Goal: Task Accomplishment & Management: Manage account settings

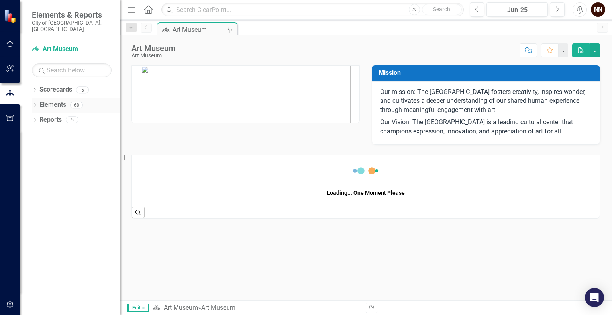
click at [45, 104] on div "Elements" at bounding box center [52, 104] width 27 height 13
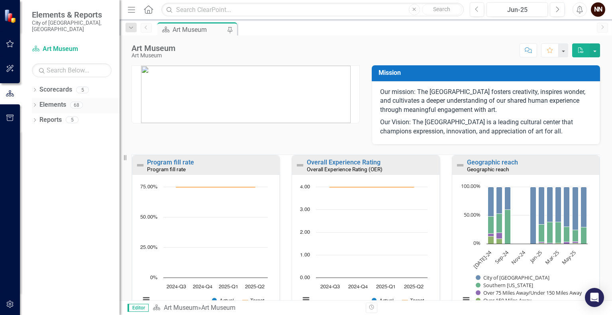
click at [35, 103] on div "Dropdown" at bounding box center [35, 106] width 6 height 7
click at [54, 100] on link "Elements" at bounding box center [40, 104] width 27 height 9
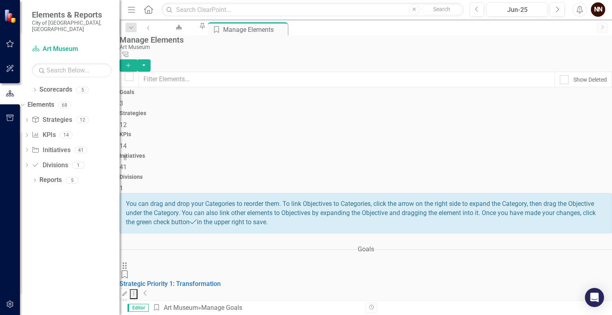
click at [397, 289] on div "Edit Dropdown Menu Collapse" at bounding box center [365, 294] width 492 height 10
click at [147, 291] on icon at bounding box center [145, 293] width 3 height 5
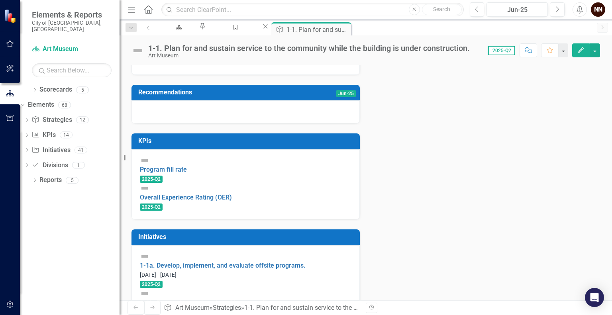
scroll to position [205, 0]
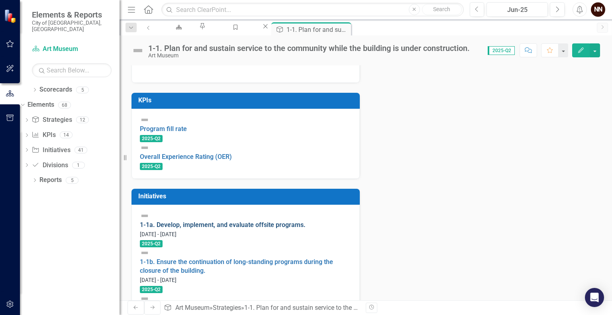
click at [247, 229] on link "1-1a. Develop, implement, and evaluate offsite programs." at bounding box center [223, 225] width 166 height 8
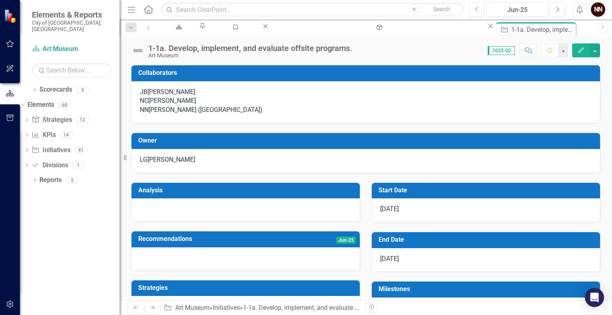
checkbox input "true"
click at [254, 30] on div "Manage Elements" at bounding box center [233, 35] width 41 height 10
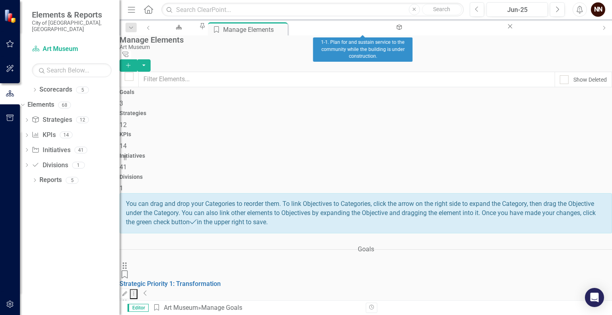
click at [506, 29] on icon "Close" at bounding box center [510, 26] width 8 height 6
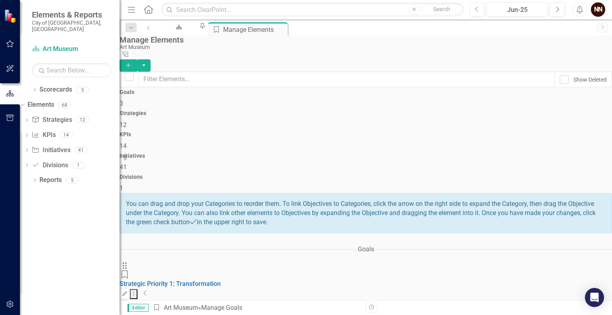
click at [147, 290] on icon "Collapse" at bounding box center [145, 293] width 4 height 6
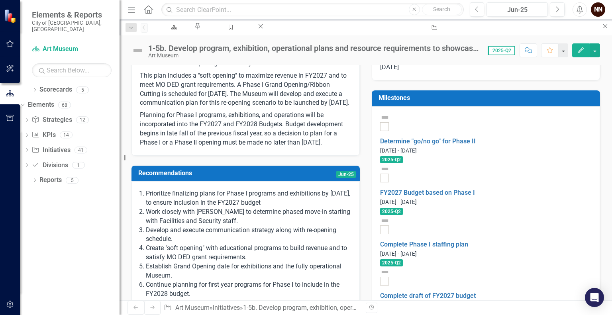
scroll to position [202, 0]
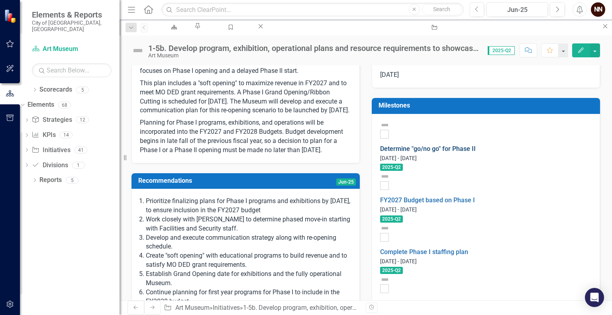
click at [458, 150] on link "Determine "go/no go" for Phase II" at bounding box center [428, 149] width 96 height 8
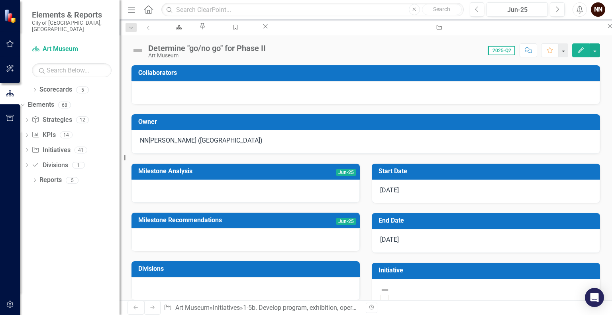
click at [188, 47] on div "Determine "go/no go" for Phase II" at bounding box center [206, 48] width 117 height 9
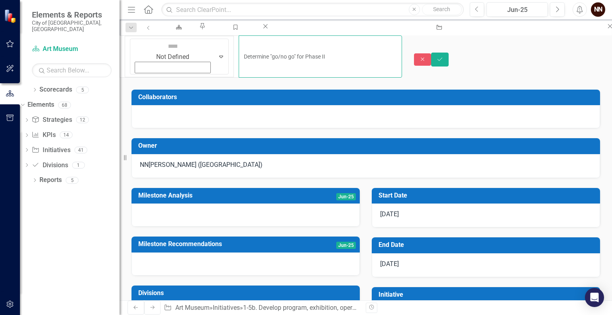
drag, startPoint x: 190, startPoint y: 45, endPoint x: 219, endPoint y: 44, distance: 29.1
click at [239, 44] on input "Determine "go/no go" for Phase II" at bounding box center [320, 56] width 163 height 42
click at [267, 47] on input "Determine planning go-date for Phase II" at bounding box center [320, 56] width 163 height 42
type input "Determine planning go-date for Phase I or Phase II"
click at [443, 57] on icon "Save" at bounding box center [439, 60] width 7 height 6
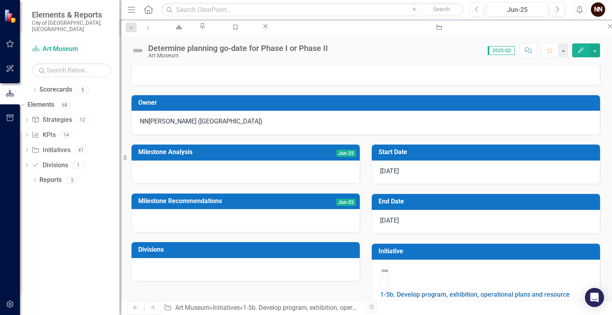
scroll to position [2, 0]
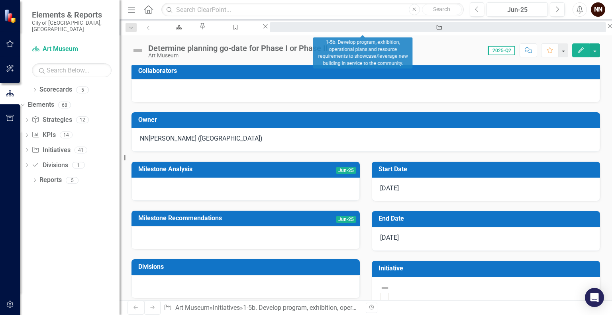
click at [354, 30] on div "1-5b. Develop program, exhibition, operational plans and resource requirements …" at bounding box center [438, 35] width 322 height 10
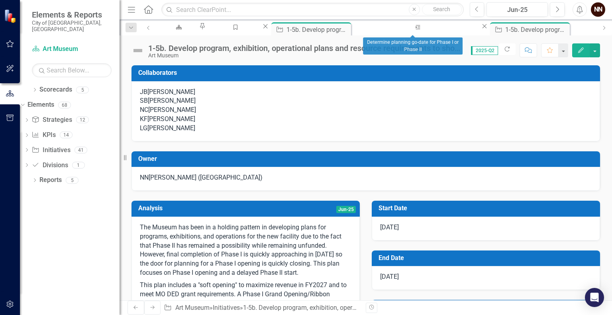
click at [482, 29] on icon at bounding box center [484, 26] width 4 height 4
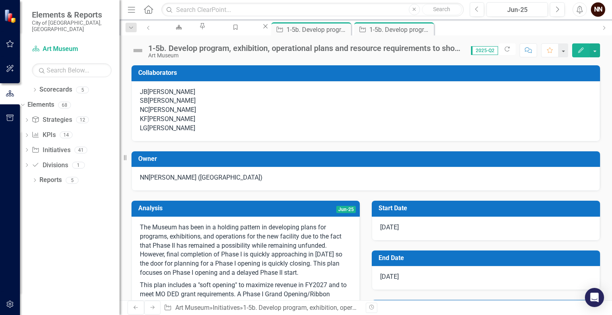
drag, startPoint x: 477, startPoint y: 31, endPoint x: 409, endPoint y: 20, distance: 69.3
click at [0, 0] on icon "Close" at bounding box center [0, 0] width 0 height 0
click at [431, 31] on icon "Close" at bounding box center [427, 28] width 8 height 6
click at [431, 29] on icon "Close" at bounding box center [427, 28] width 8 height 6
click at [254, 31] on div "Manage Elements" at bounding box center [233, 35] width 41 height 10
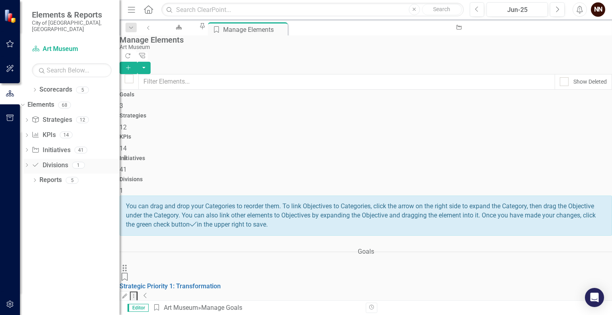
click at [66, 161] on link "Division Divisions" at bounding box center [49, 165] width 36 height 9
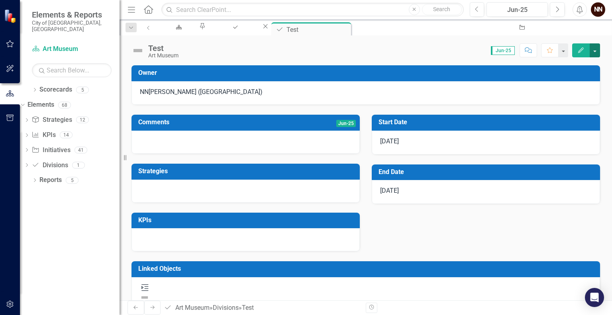
click at [599, 47] on button "button" at bounding box center [594, 50] width 10 height 14
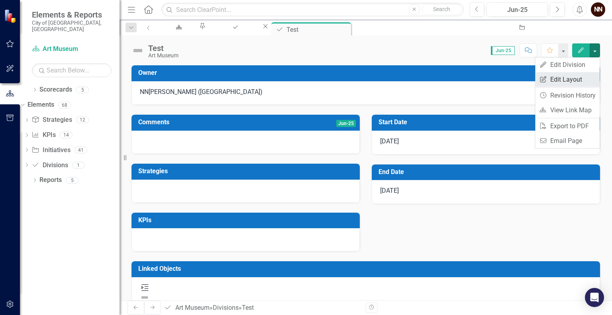
click at [566, 76] on link "Edit Report Edit Layout" at bounding box center [567, 79] width 65 height 15
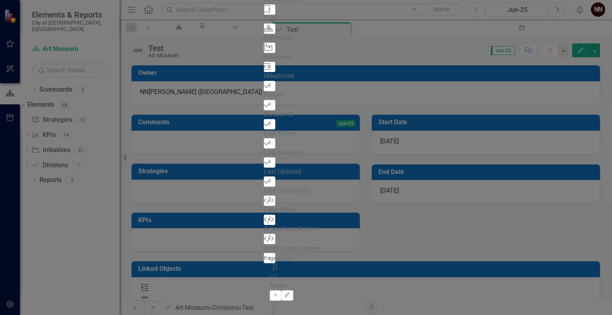
scroll to position [301, 0]
click at [266, 241] on icon "Add" at bounding box center [269, 239] width 6 height 5
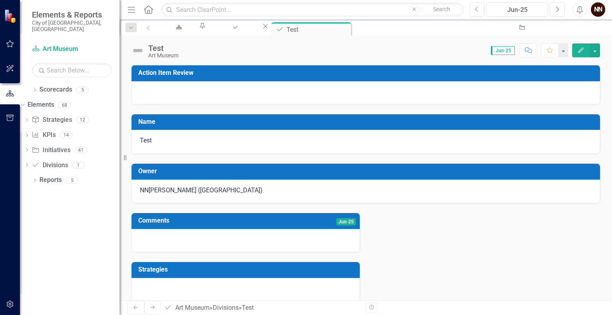
click at [336, 80] on div "Action Item Review" at bounding box center [365, 73] width 468 height 16
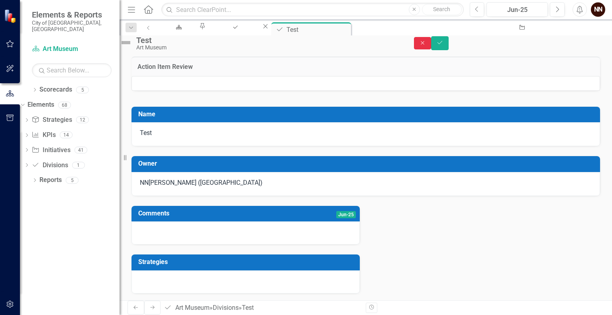
click at [426, 46] on icon "Close" at bounding box center [422, 43] width 7 height 6
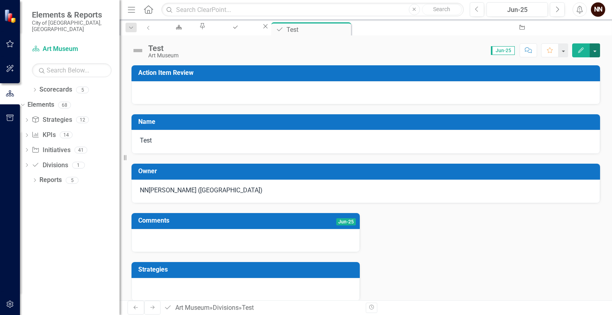
click at [592, 49] on button "button" at bounding box center [594, 50] width 10 height 14
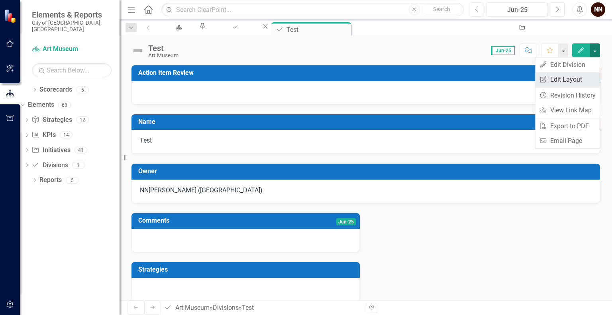
click at [560, 81] on link "Edit Report Edit Layout" at bounding box center [567, 79] width 65 height 15
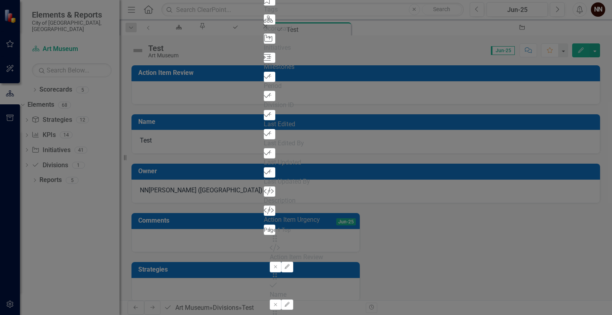
drag, startPoint x: 188, startPoint y: 135, endPoint x: 192, endPoint y: 168, distance: 34.1
click at [264, 168] on div "View All Fields Expand Place Chart Collaborators Collaborators Add Division Rep…" at bounding box center [306, 16] width 84 height 417
click at [264, 156] on div "View All Fields Expand Place Chart Collaborators Collaborators Add Division Rep…" at bounding box center [306, 16] width 84 height 417
drag, startPoint x: 187, startPoint y: 150, endPoint x: 190, endPoint y: 181, distance: 31.6
click at [264, 181] on div "Collaborators Collaborators Add Division Reporting Frequency Add Division Start…" at bounding box center [306, 43] width 84 height 363
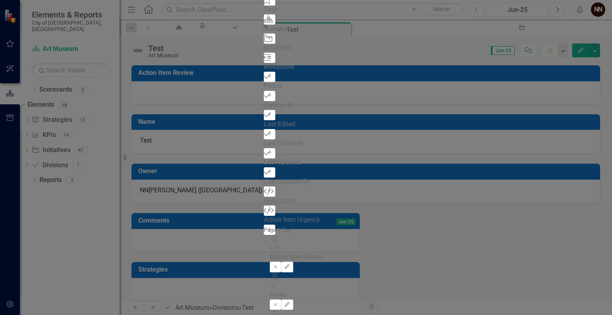
drag, startPoint x: 187, startPoint y: 166, endPoint x: 188, endPoint y: 183, distance: 16.7
click at [264, 183] on div "Collaborators Collaborators Add Division Reporting Frequency Add Division Start…" at bounding box center [306, 43] width 84 height 363
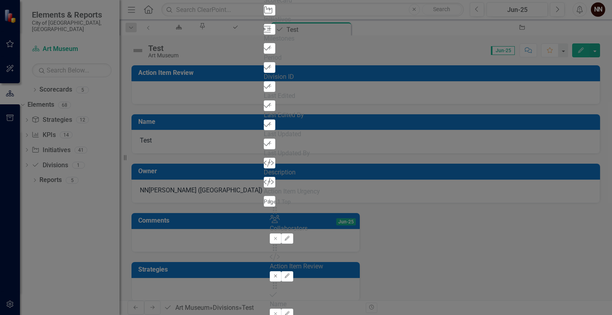
click at [278, 274] on icon "Remove" at bounding box center [275, 276] width 6 height 5
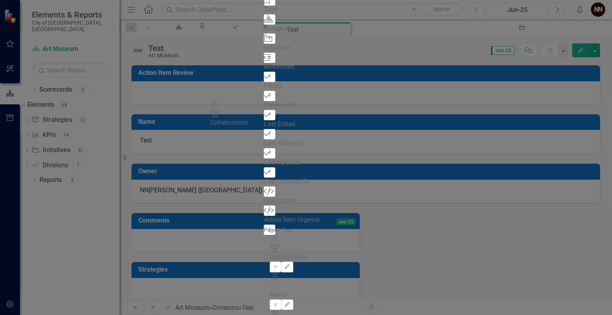
drag, startPoint x: 223, startPoint y: 52, endPoint x: 224, endPoint y: 109, distance: 57.0
drag, startPoint x: 186, startPoint y: 136, endPoint x: 191, endPoint y: 163, distance: 27.5
click at [264, 163] on div "View All Fields Expand Place Chart Custom Action Item Review Add Division Repor…" at bounding box center [306, 16] width 84 height 417
click at [264, 63] on button "Add" at bounding box center [270, 58] width 12 height 10
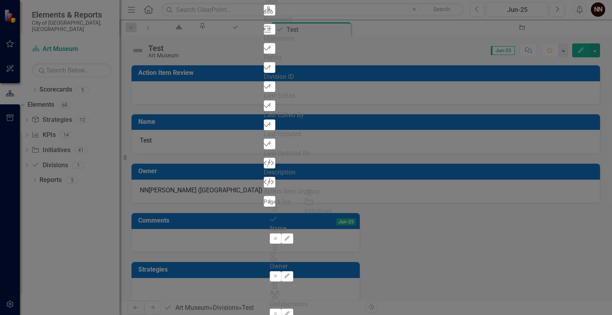
drag, startPoint x: 225, startPoint y: 53, endPoint x: 320, endPoint y: 198, distance: 173.9
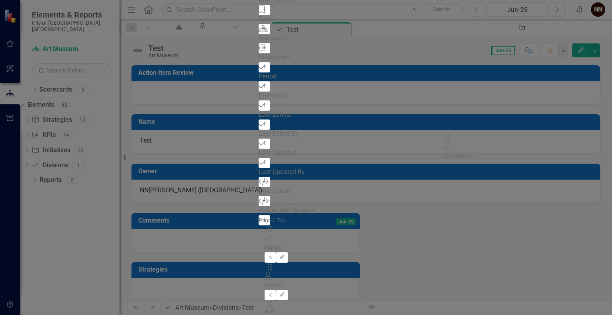
drag, startPoint x: 226, startPoint y: 149, endPoint x: 460, endPoint y: 142, distance: 233.9
drag, startPoint x: 225, startPoint y: 202, endPoint x: 453, endPoint y: 143, distance: 236.1
click at [258, 82] on div "Milestone Milestones Add" at bounding box center [305, 72] width 95 height 19
click at [262, 88] on icon "button" at bounding box center [264, 86] width 4 height 4
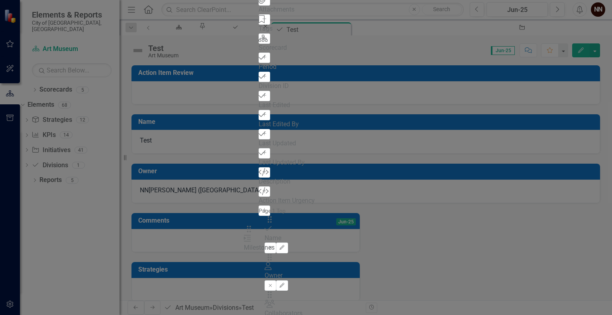
drag, startPoint x: 223, startPoint y: 52, endPoint x: 258, endPoint y: 233, distance: 184.9
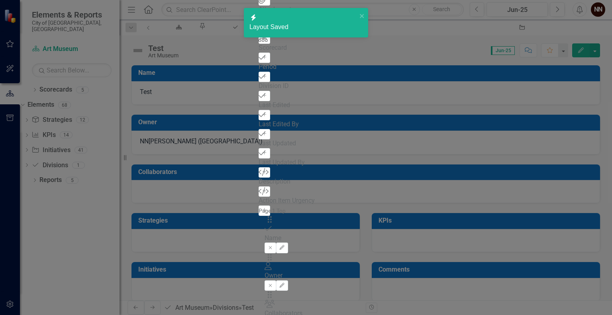
checkbox input "true"
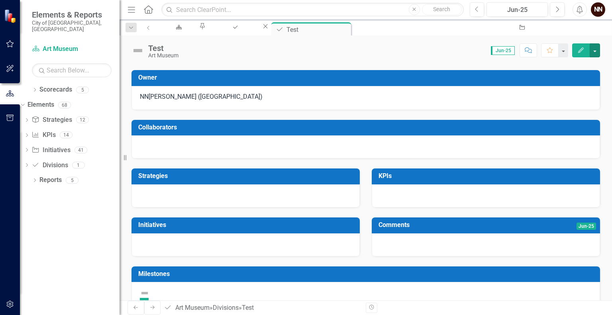
scroll to position [45, 0]
click at [315, 181] on td "Strategies" at bounding box center [246, 176] width 217 height 13
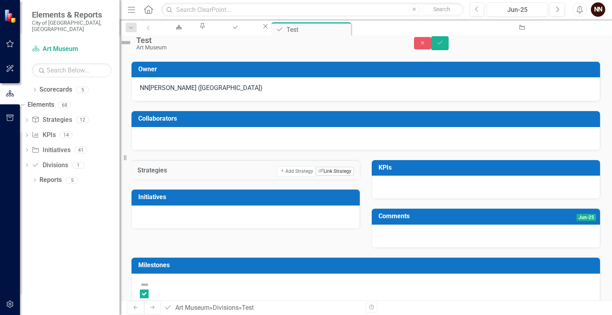
click at [330, 176] on button "Link Tag Link Strategy" at bounding box center [335, 171] width 38 height 9
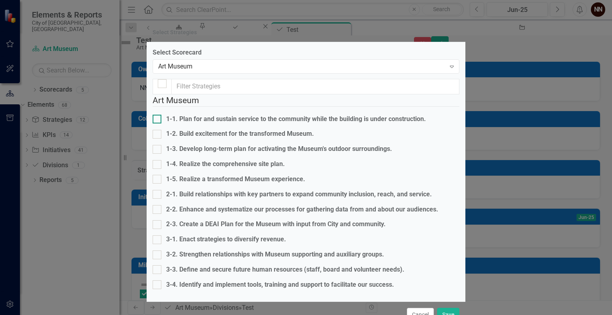
click at [291, 120] on div "1-1. Plan for and sustain service to the community while the building is under …" at bounding box center [296, 119] width 260 height 9
click at [158, 120] on input "1-1. Plan for and sustain service to the community while the building is under …" at bounding box center [155, 117] width 5 height 5
checkbox input "true"
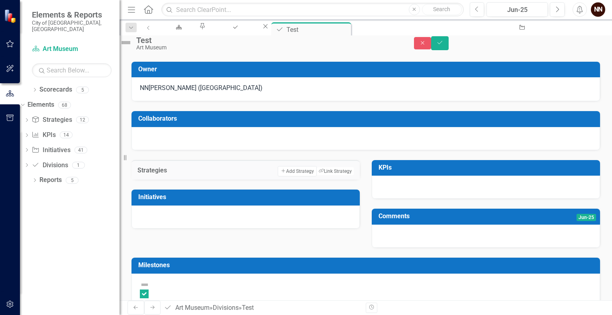
click at [328, 168] on div "Strategies Add Add Strategy Link Tag Link Strategy" at bounding box center [245, 164] width 240 height 29
click at [426, 44] on icon "Close" at bounding box center [422, 43] width 7 height 6
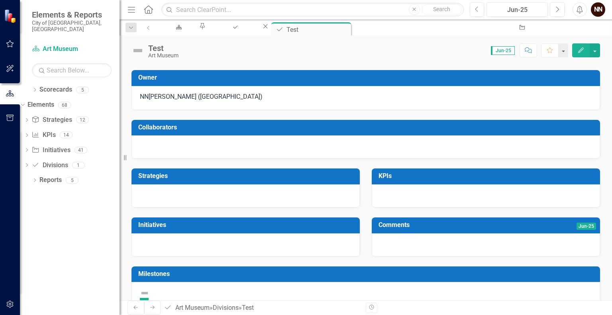
click at [331, 231] on td "Initiatives" at bounding box center [246, 225] width 217 height 13
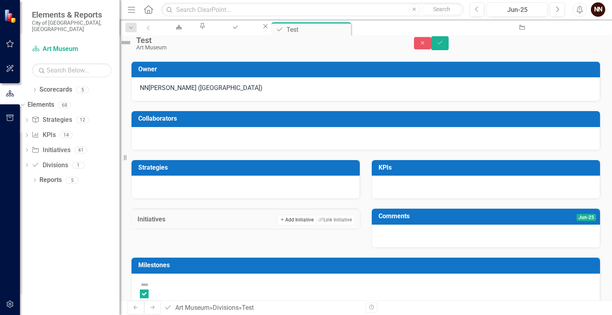
click at [296, 225] on button "Add Add Initiative" at bounding box center [296, 220] width 39 height 10
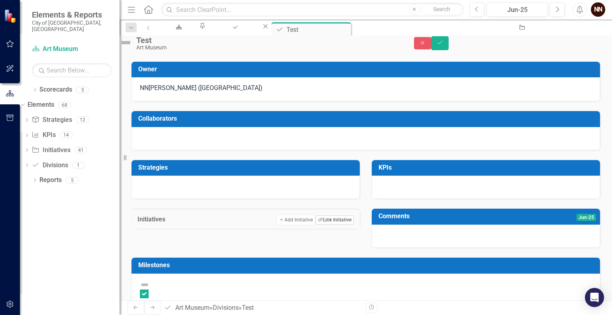
click at [322, 224] on button "Link Tag Link Initiative" at bounding box center [334, 219] width 38 height 9
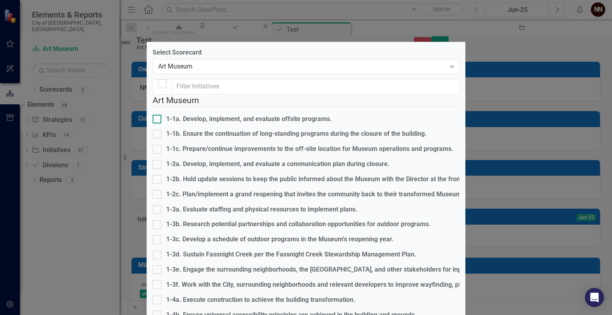
click at [197, 118] on div "1-1a. Develop, implement, and evaluate offsite programs." at bounding box center [249, 119] width 166 height 9
click at [158, 118] on input "1-1a. Develop, implement, and evaluate offsite programs." at bounding box center [155, 117] width 5 height 5
checkbox input "true"
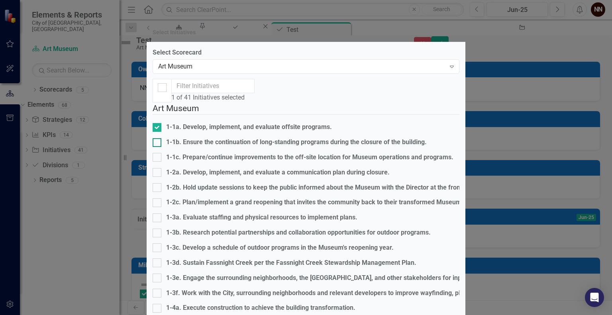
click at [196, 138] on div "1-1b. Ensure the continuation of long-standing programs during the closure of t…" at bounding box center [296, 142] width 260 height 9
click at [158, 138] on input "1-1b. Ensure the continuation of long-standing programs during the closure of t…" at bounding box center [155, 140] width 5 height 5
checkbox input "true"
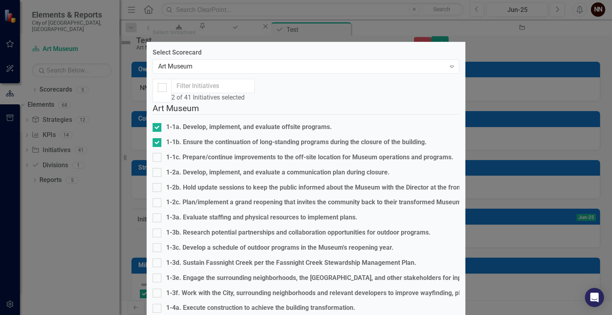
checkbox input "true"
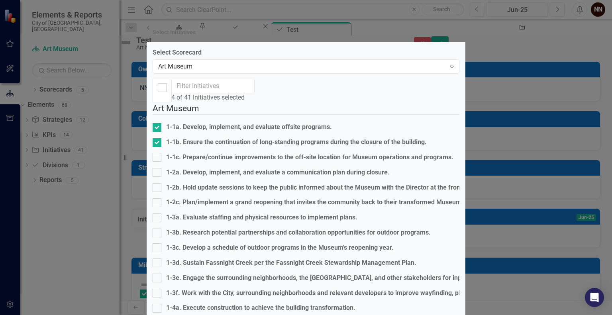
scroll to position [255, 0]
checkbox input "false"
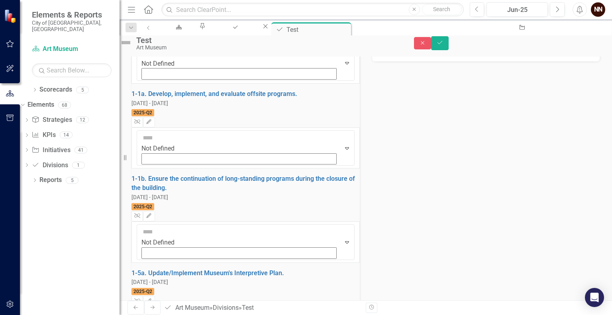
scroll to position [234, 0]
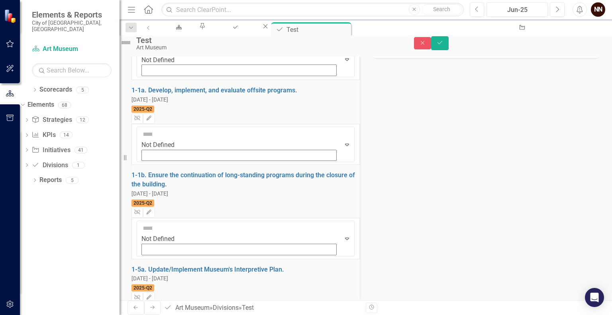
click at [479, 315] on td "Milestones" at bounding box center [367, 321] width 458 height 13
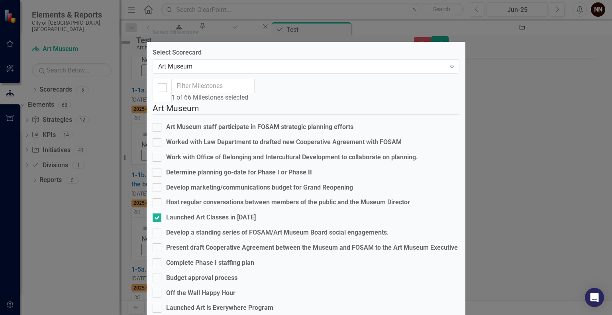
scroll to position [502, 0]
checkbox input "true"
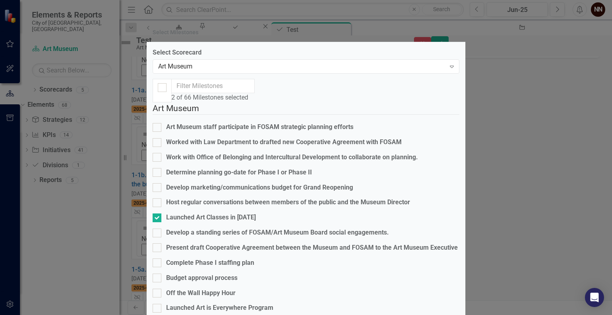
scroll to position [857, 0]
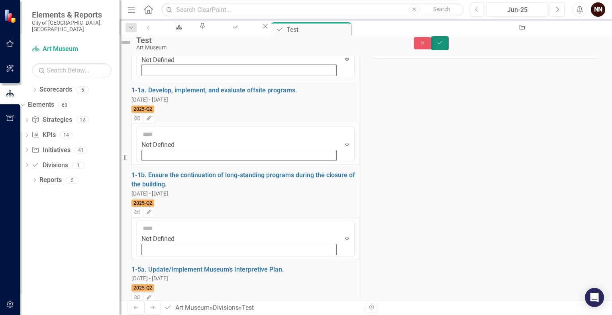
click at [448, 43] on button "Save" at bounding box center [440, 43] width 18 height 14
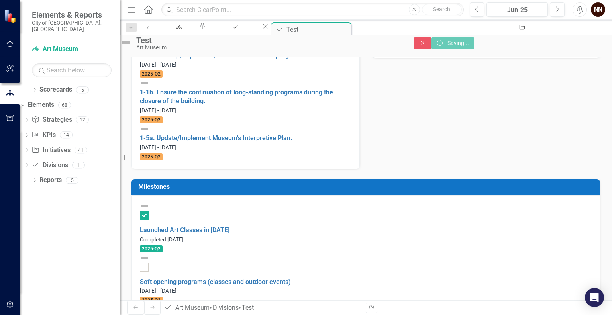
scroll to position [233, 0]
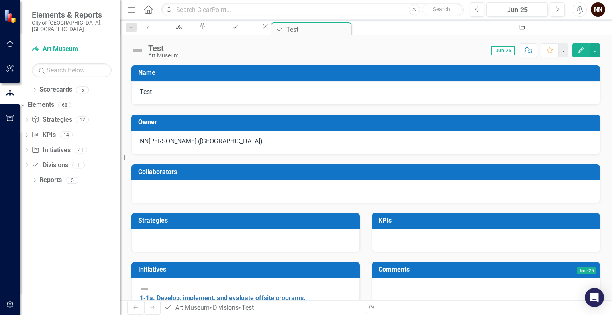
checkbox input "true"
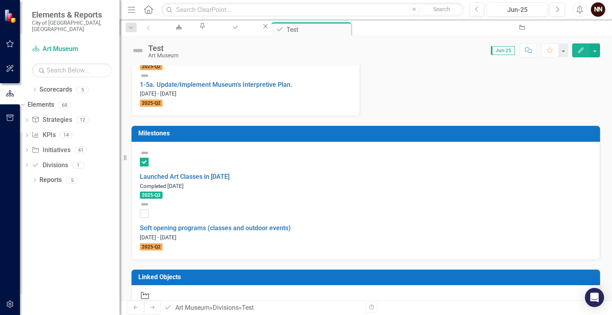
scroll to position [297, 0]
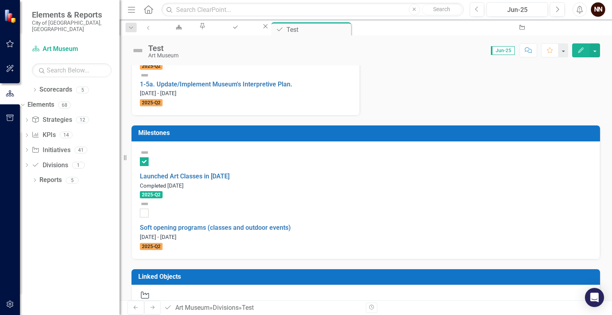
click at [547, 273] on h3 "Linked Objects" at bounding box center [367, 276] width 458 height 7
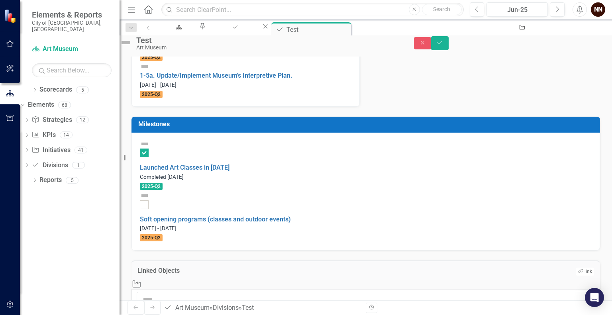
click at [457, 267] on h3 "Linked Objects" at bounding box center [296, 270] width 319 height 7
click at [448, 49] on button "Save" at bounding box center [440, 43] width 18 height 14
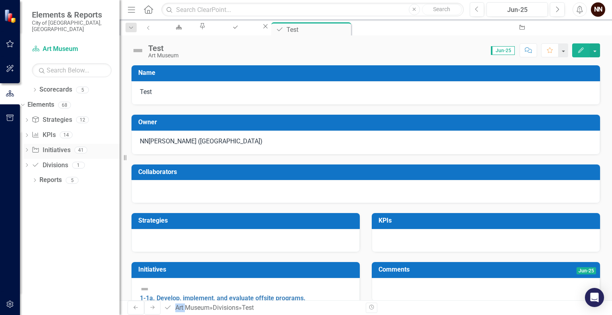
click at [64, 146] on link "Initiative Initiatives" at bounding box center [50, 150] width 39 height 9
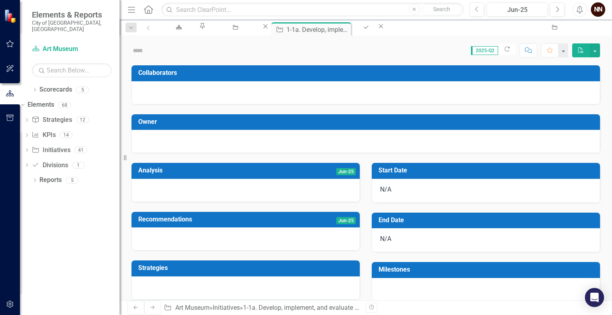
click at [312, 153] on div at bounding box center [365, 141] width 468 height 23
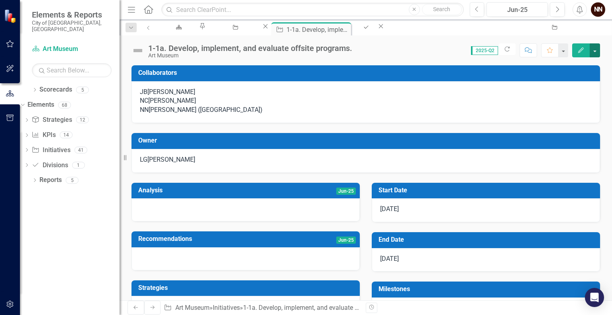
click at [599, 51] on button "button" at bounding box center [594, 50] width 10 height 14
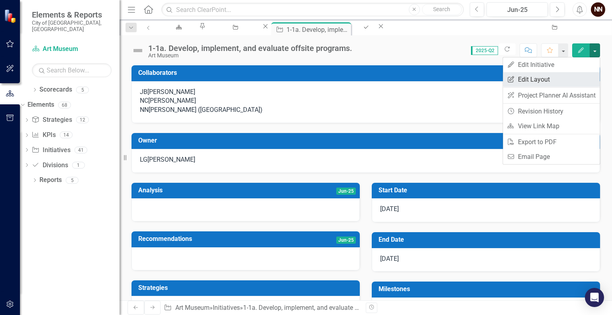
click at [551, 78] on link "Edit Report Edit Layout" at bounding box center [551, 79] width 97 height 15
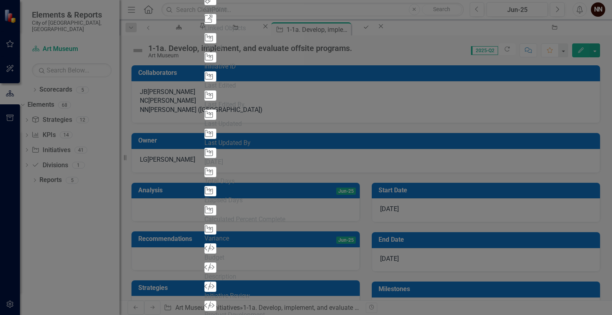
drag, startPoint x: 188, startPoint y: 117, endPoint x: 197, endPoint y: 148, distance: 31.5
click at [204, 148] on div "View All Fields Expand Place Chart Initiative Name Add Initiative Reporting Fre…" at bounding box center [305, 36] width 203 height 647
drag, startPoint x: 194, startPoint y: 129, endPoint x: 194, endPoint y: 168, distance: 39.8
click at [204, 168] on div "View All Fields Expand Place Chart Initiative Name Add Initiative Reporting Fre…" at bounding box center [305, 36] width 203 height 647
drag, startPoint x: 191, startPoint y: 162, endPoint x: 192, endPoint y: 191, distance: 28.7
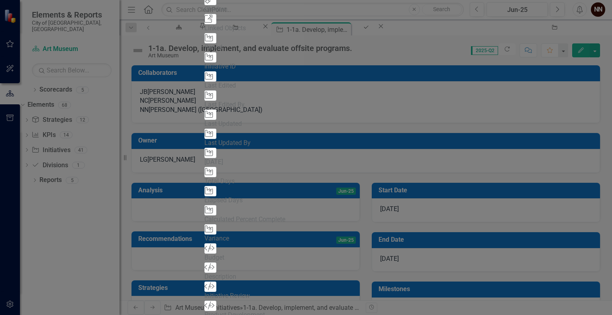
click at [204, 191] on div "View All Fields Expand Place Chart Initiative Name Add Initiative Reporting Fre…" at bounding box center [305, 36] width 203 height 647
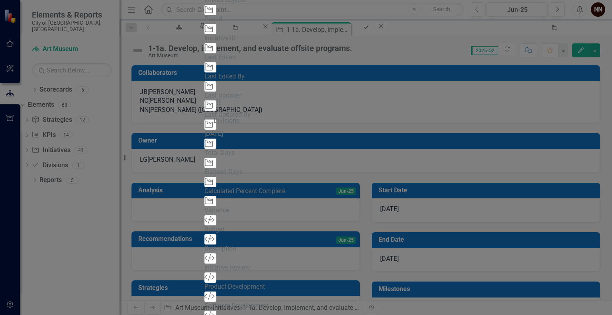
drag, startPoint x: 223, startPoint y: 49, endPoint x: 228, endPoint y: 104, distance: 55.6
drag, startPoint x: 188, startPoint y: 151, endPoint x: 188, endPoint y: 199, distance: 47.4
click at [204, 199] on div "Initiative Name Add Initiative Reporting Frequency Add Initiative Completed Add…" at bounding box center [305, 43] width 203 height 573
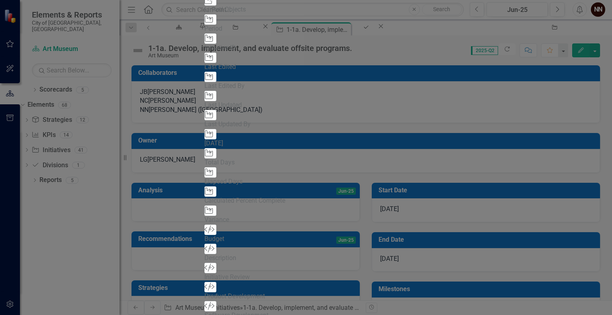
scroll to position [527, 0]
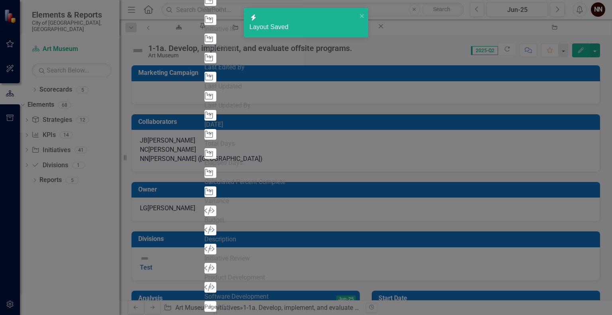
checkbox input "false"
checkbox input "true"
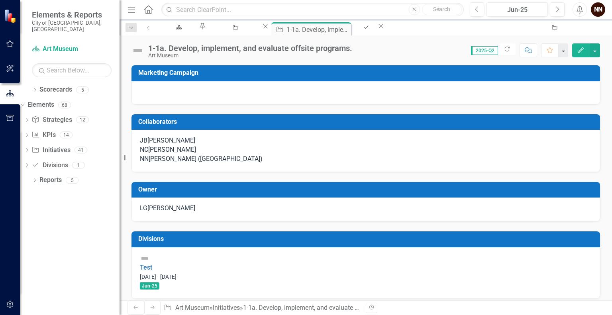
click at [449, 75] on h3 "Marketing Campaign" at bounding box center [367, 72] width 458 height 7
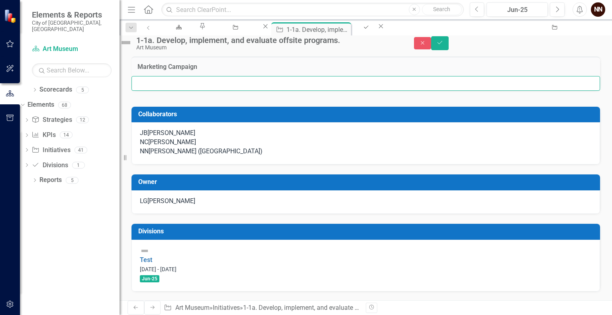
click at [416, 91] on input "text" at bounding box center [365, 83] width 468 height 15
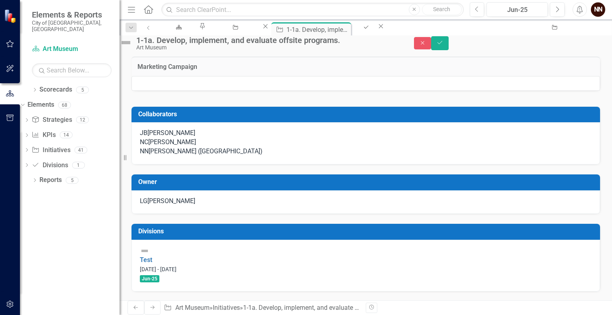
click at [436, 73] on td "Marketing Campaign" at bounding box center [365, 68] width 456 height 10
click at [431, 49] on button "Close" at bounding box center [423, 43] width 18 height 12
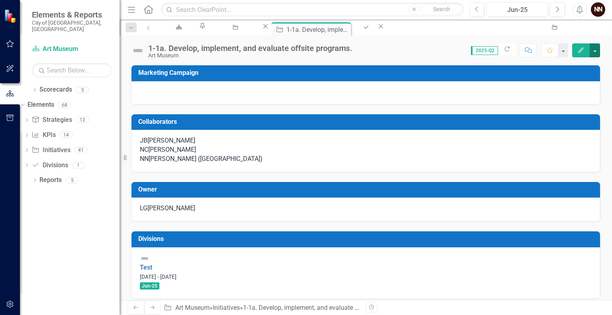
click at [594, 56] on button "button" at bounding box center [594, 50] width 10 height 14
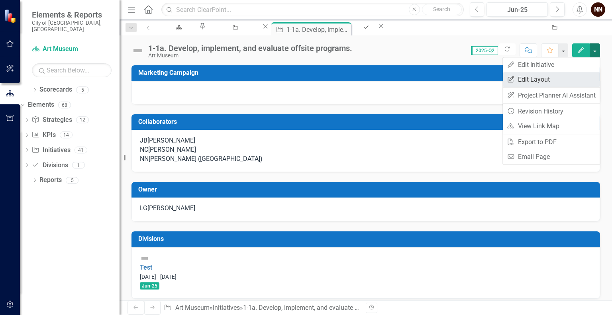
click at [555, 82] on link "Edit Report Edit Layout" at bounding box center [551, 79] width 97 height 15
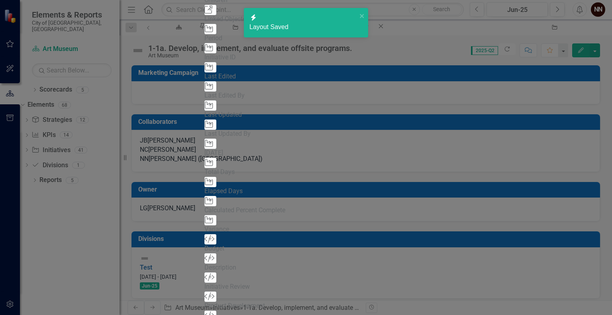
checkbox input "false"
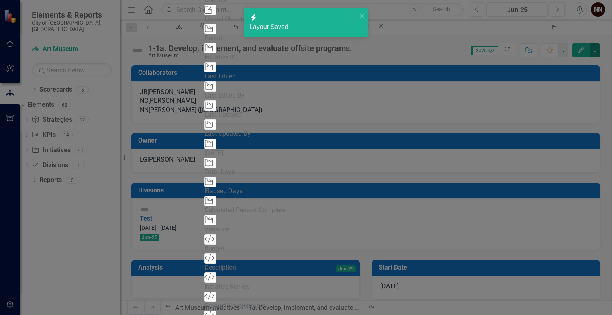
checkbox input "true"
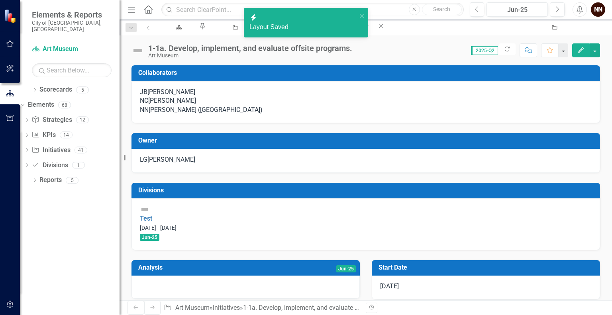
click at [557, 194] on h3 "Divisions" at bounding box center [367, 190] width 458 height 7
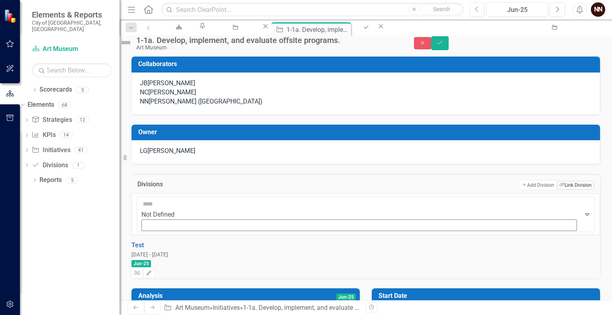
click at [564, 190] on button "Link Tag Link Division" at bounding box center [575, 185] width 37 height 9
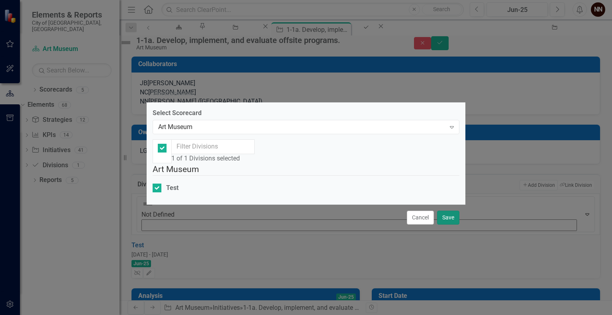
click at [451, 225] on button "Save" at bounding box center [448, 218] width 22 height 14
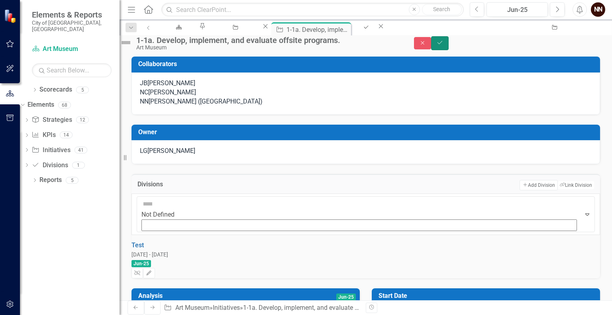
click at [448, 43] on button "Save" at bounding box center [440, 43] width 18 height 14
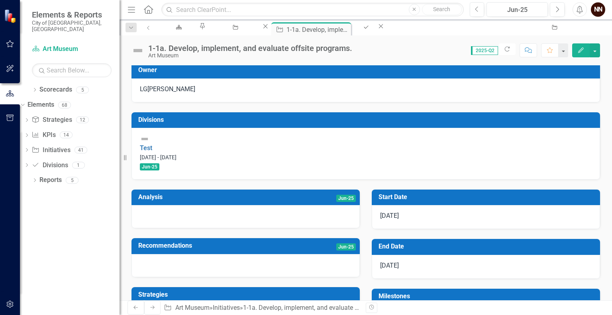
scroll to position [73, 0]
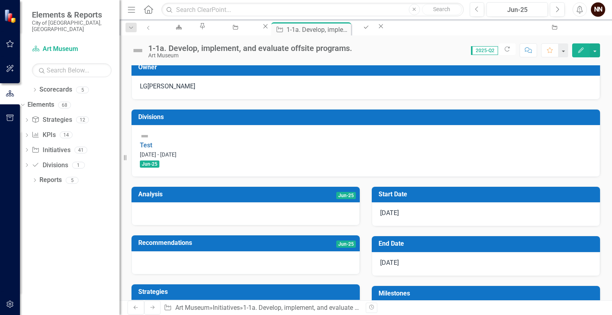
click at [562, 140] on div "Test [DATE] - [DATE] Jun-25" at bounding box center [365, 151] width 468 height 52
click at [594, 53] on button "button" at bounding box center [594, 50] width 10 height 14
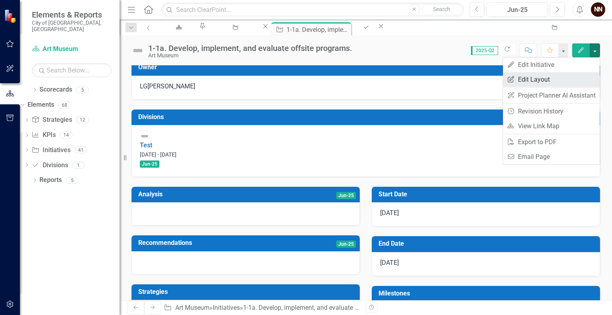
click at [547, 78] on link "Edit Report Edit Layout" at bounding box center [551, 79] width 97 height 15
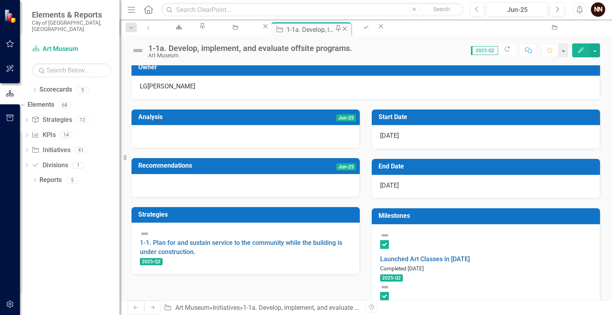
click at [348, 28] on icon "Close" at bounding box center [344, 28] width 8 height 6
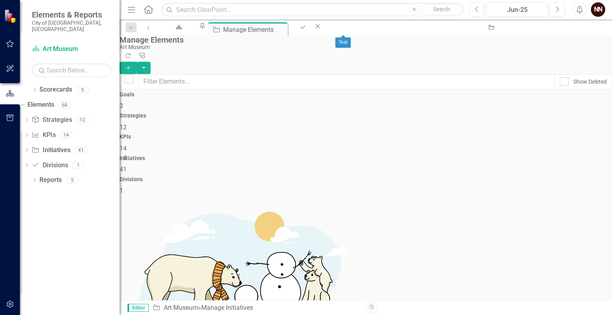
click at [320, 28] on icon at bounding box center [317, 26] width 4 height 4
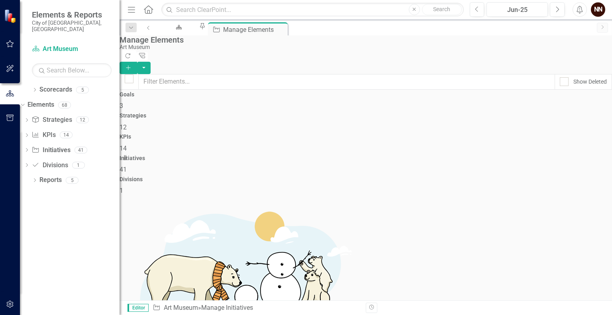
click at [180, 111] on div "Goals 3" at bounding box center [365, 101] width 492 height 19
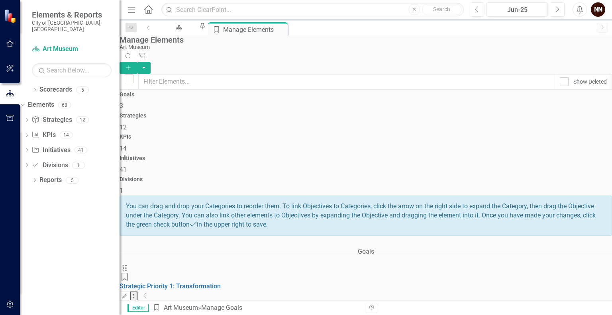
click at [147, 292] on icon "Collapse" at bounding box center [145, 295] width 4 height 6
